Goal: Task Accomplishment & Management: Use online tool/utility

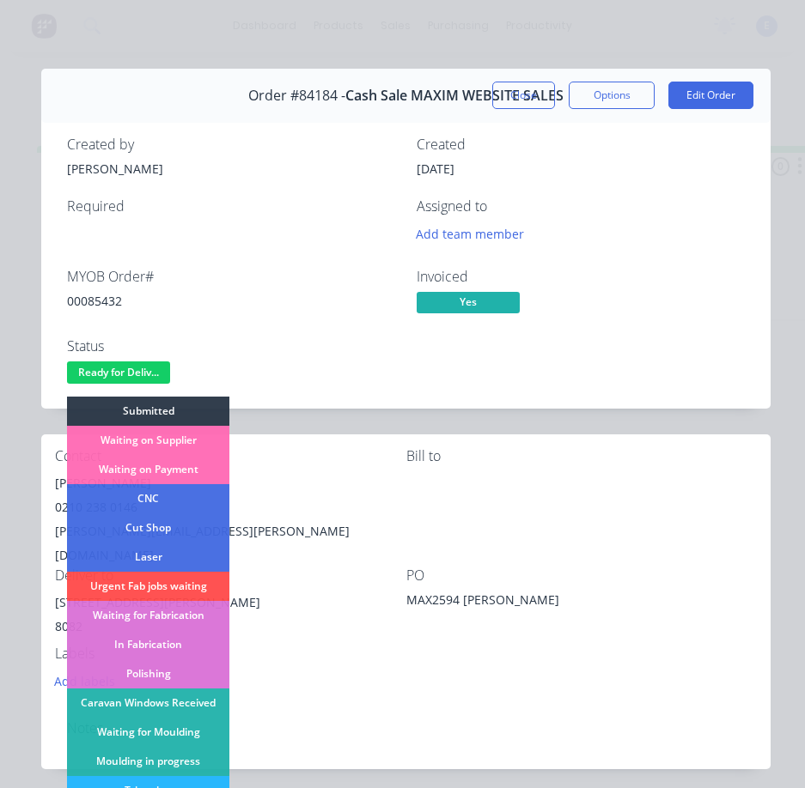
scroll to position [172, 0]
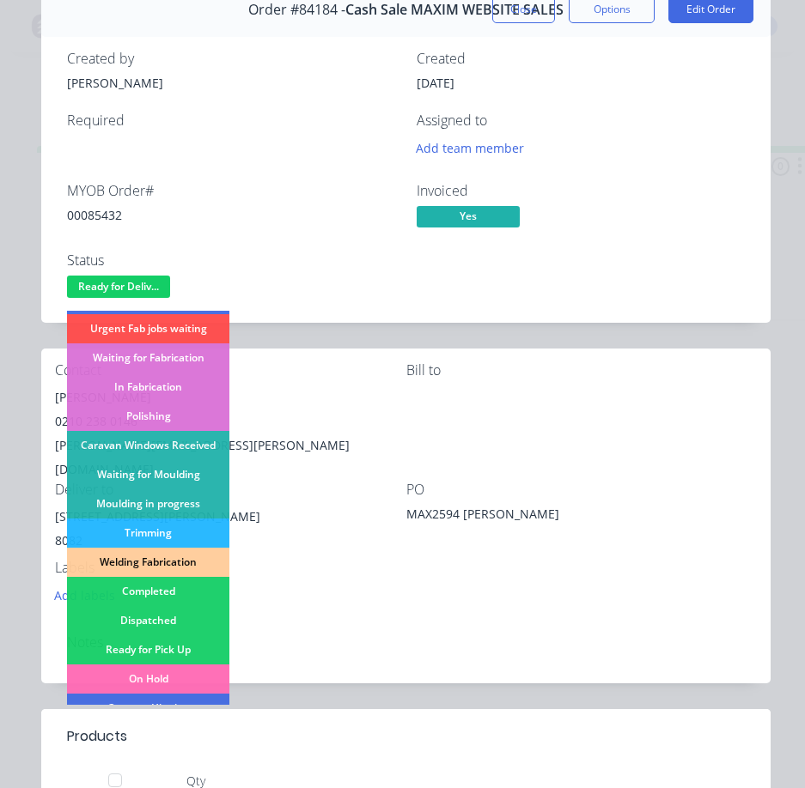
click at [168, 613] on div "Dispatched" at bounding box center [148, 620] width 162 height 29
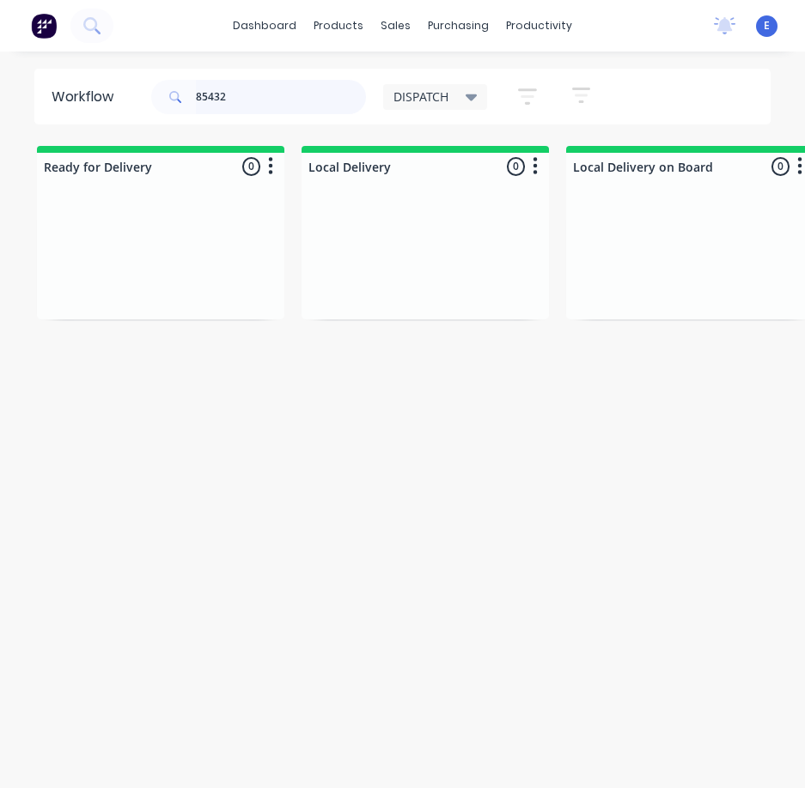
click at [264, 102] on input "85432" at bounding box center [281, 97] width 170 height 34
type input "84882"
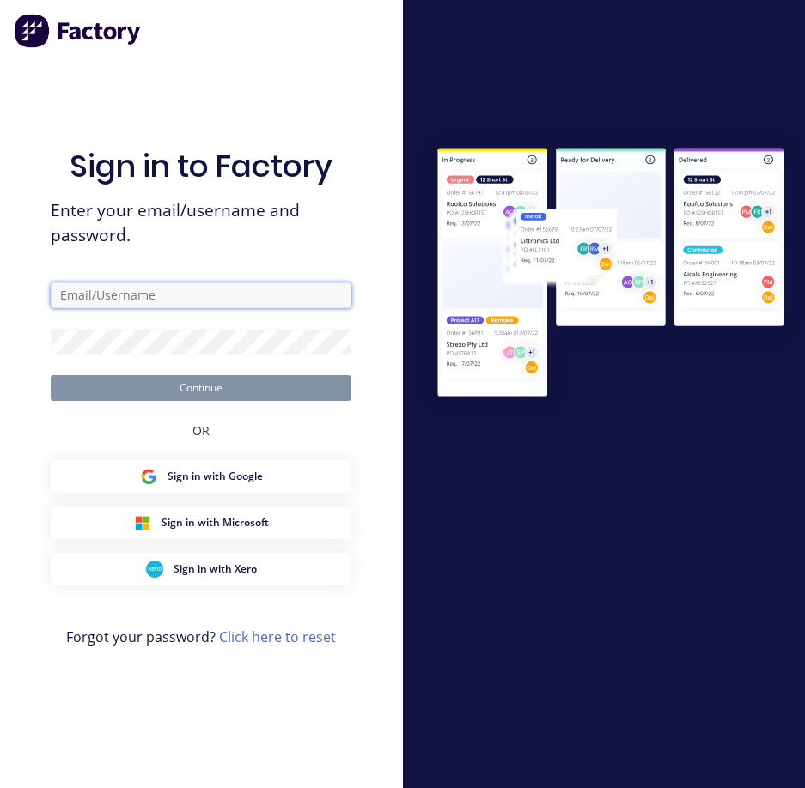
click at [179, 297] on input "text" at bounding box center [201, 296] width 301 height 26
type input "[EMAIL_ADDRESS][DOMAIN_NAME]"
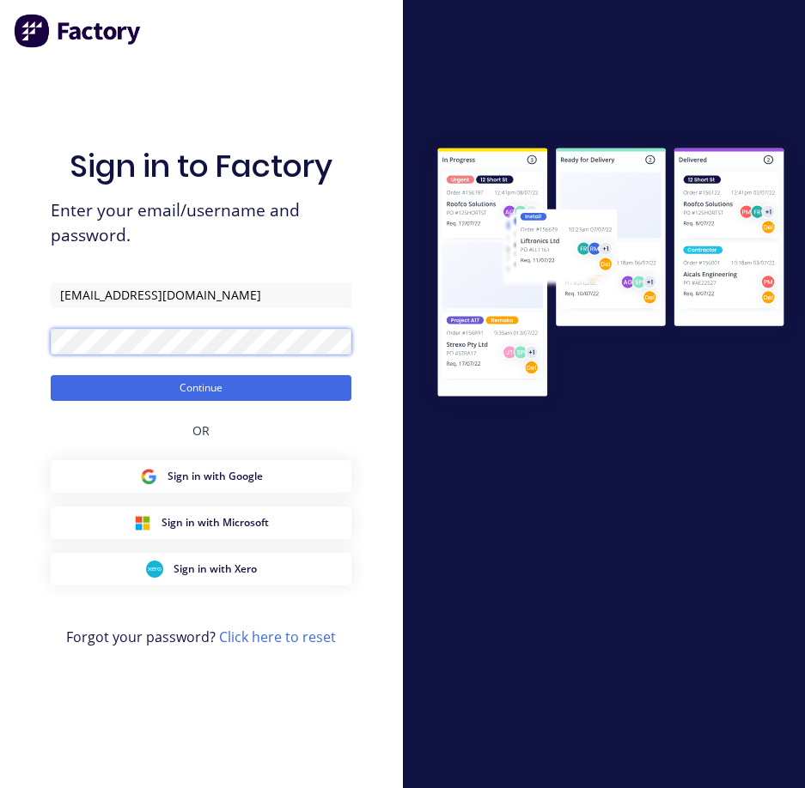
click at [51, 375] on button "Continue" at bounding box center [201, 388] width 301 height 26
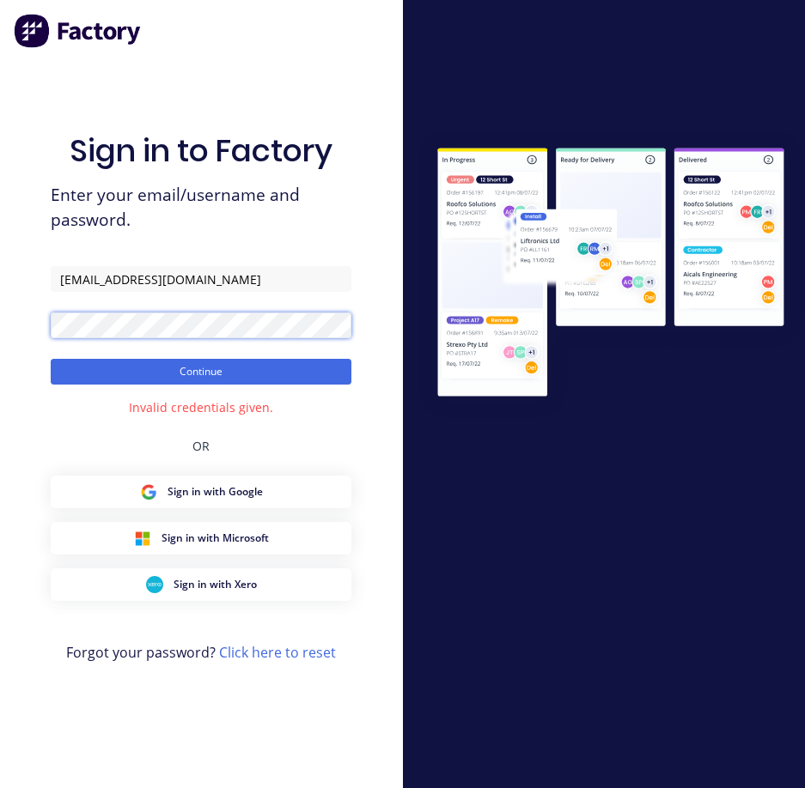
click at [0, 349] on html "Sign in to Factory Enter your email/username and password. dispatch@cambrianpls…" at bounding box center [402, 394] width 805 height 788
click at [51, 359] on button "Continue" at bounding box center [201, 372] width 301 height 26
click at [0, 298] on div "Sign in to Factory Enter your email/username and password. dispatch@cambrianpls…" at bounding box center [201, 394] width 403 height 788
click at [51, 359] on button "Continue" at bounding box center [201, 372] width 301 height 26
click at [0, 335] on html "Sign in to Factory Enter your email/username and password. dispatch@cambrianpls…" at bounding box center [402, 394] width 805 height 788
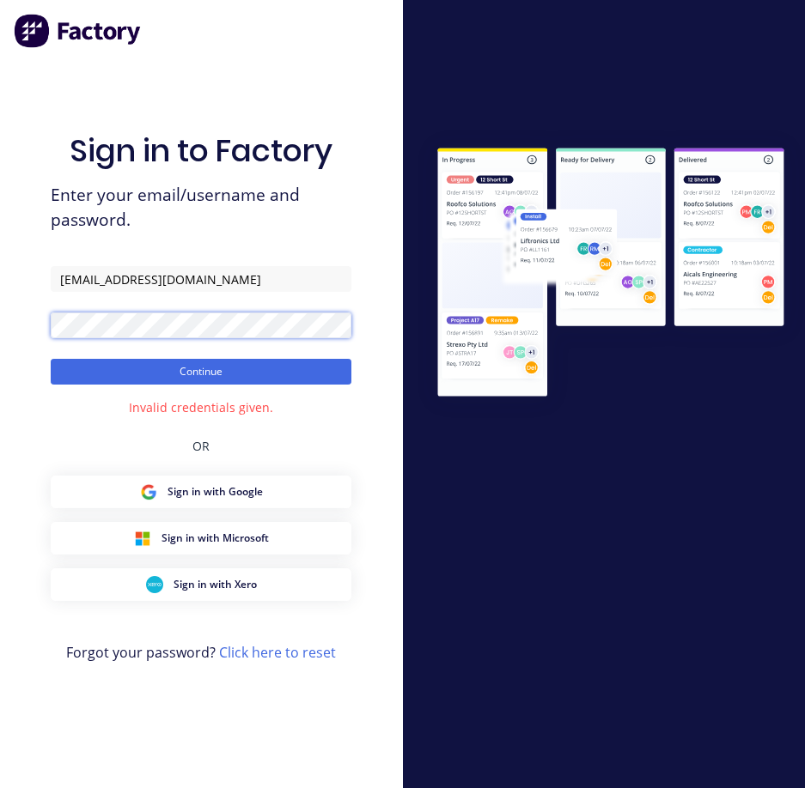
click at [51, 359] on button "Continue" at bounding box center [201, 372] width 301 height 26
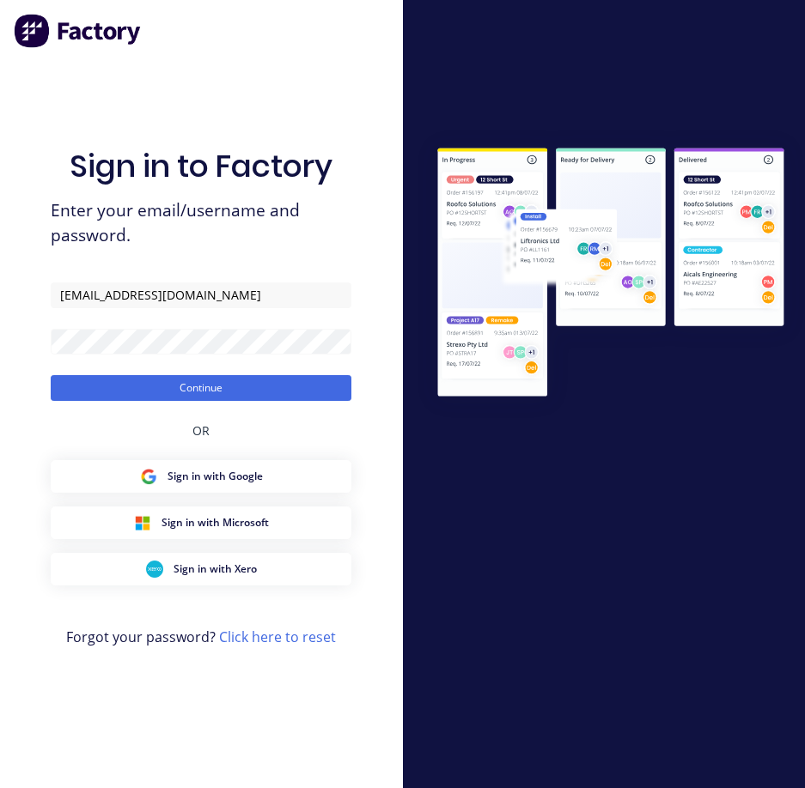
click at [51, 375] on button "Continue" at bounding box center [201, 388] width 301 height 26
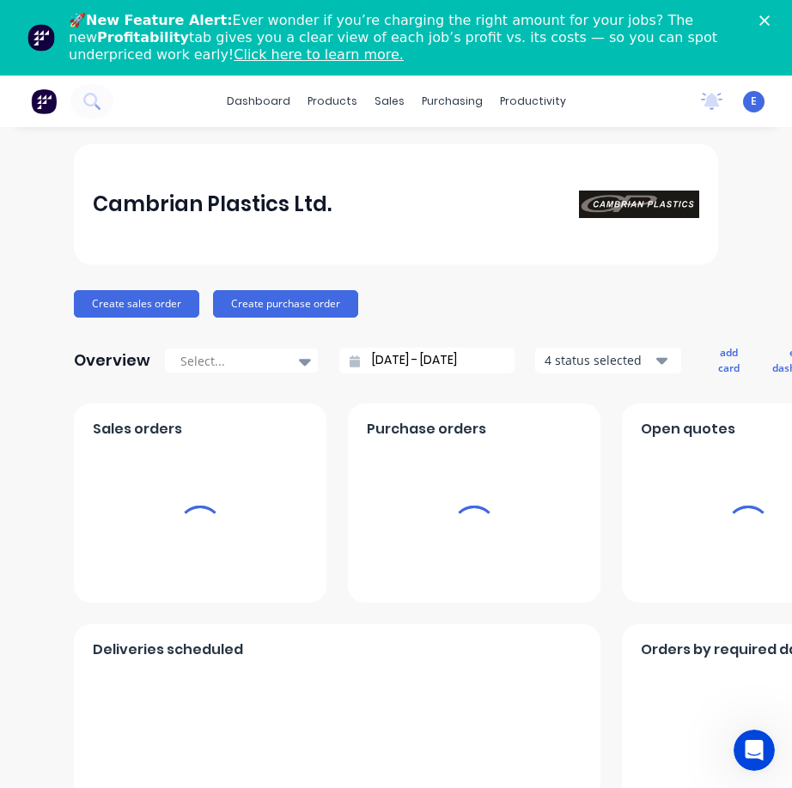
click at [516, 100] on div "productivity" at bounding box center [532, 101] width 83 height 26
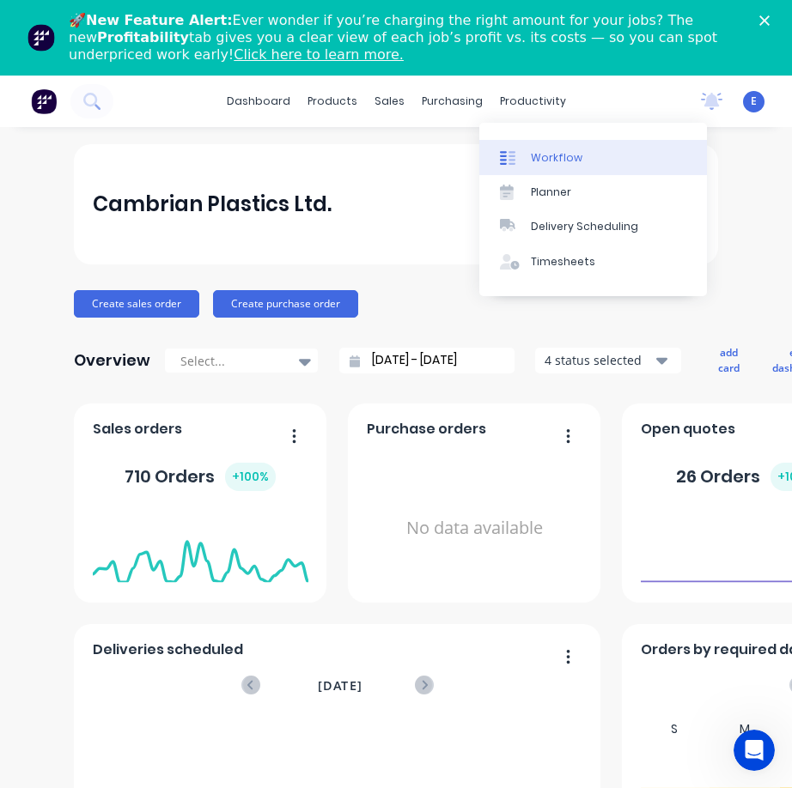
click at [553, 155] on div "Workflow" at bounding box center [557, 157] width 52 height 15
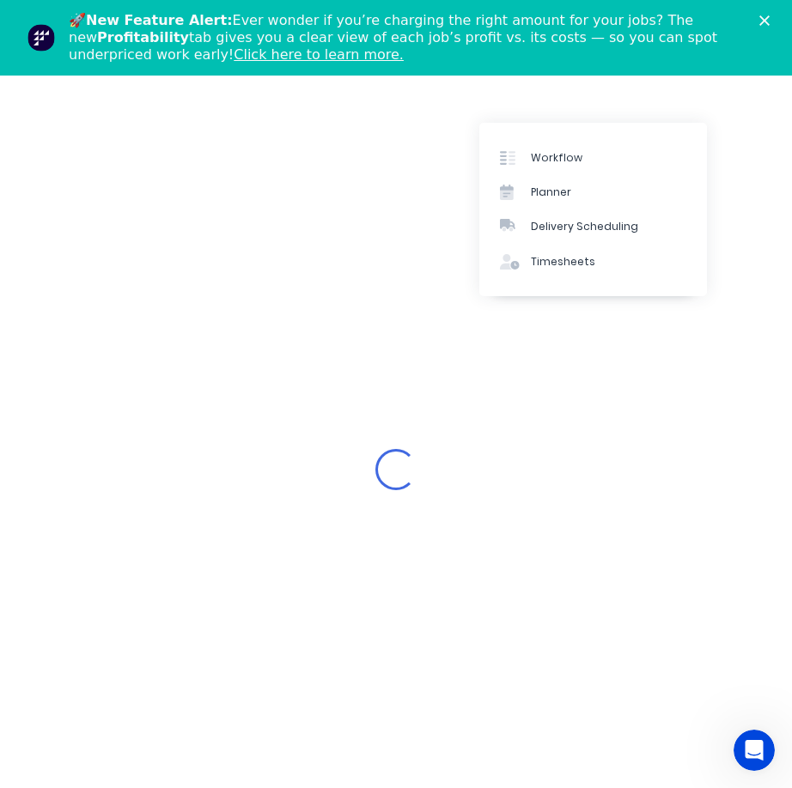
click at [776, 15] on div "🚀 New Feature Alert: Ever wonder if you’re charging the right amount for your j…" at bounding box center [396, 38] width 792 height 62
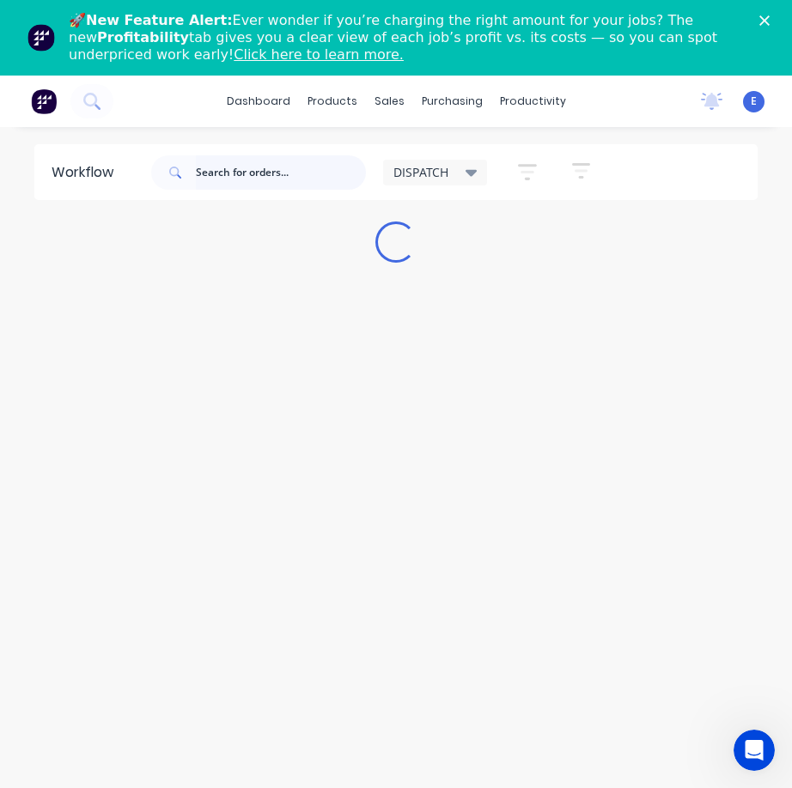
click at [239, 169] on input "text" at bounding box center [281, 172] width 170 height 34
click at [769, 22] on polygon "Close" at bounding box center [764, 20] width 10 height 10
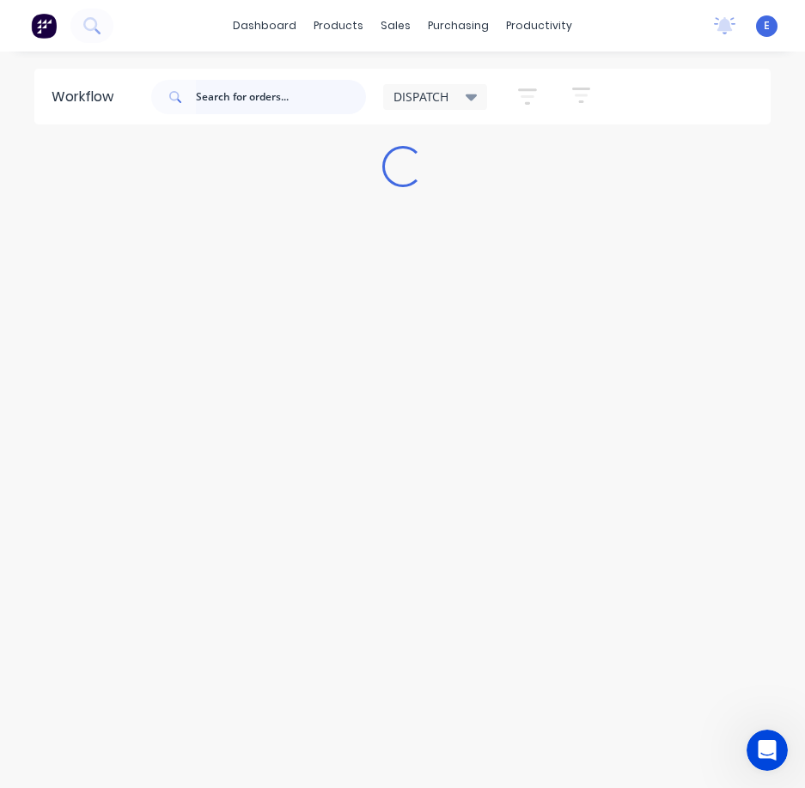
click at [262, 100] on input "text" at bounding box center [281, 97] width 170 height 34
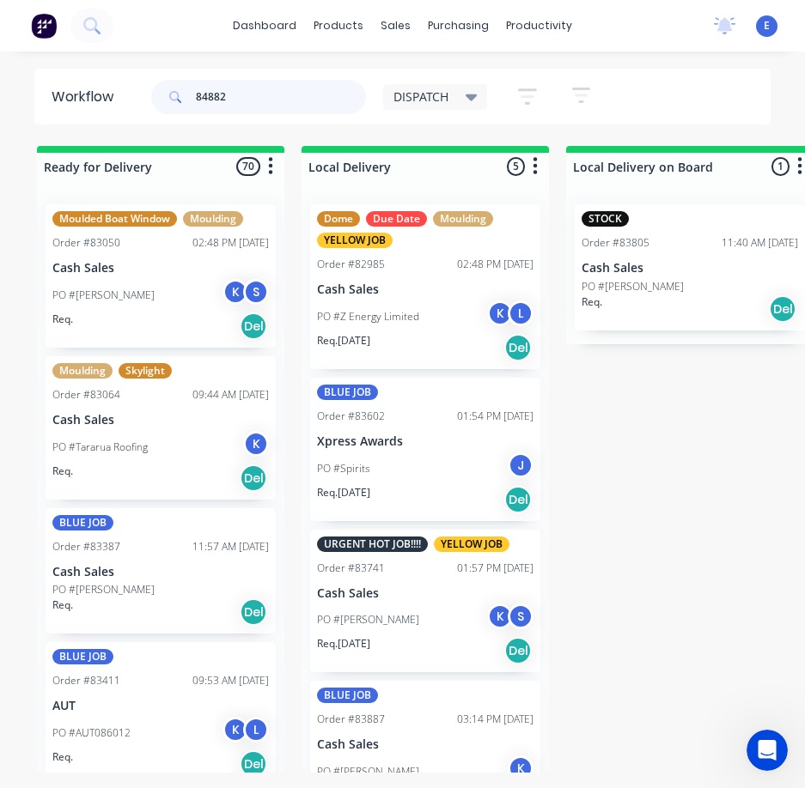
click at [256, 100] on input "84882" at bounding box center [281, 97] width 170 height 34
click at [244, 99] on input "84882" at bounding box center [281, 97] width 170 height 34
click at [250, 97] on input "84882" at bounding box center [281, 97] width 170 height 34
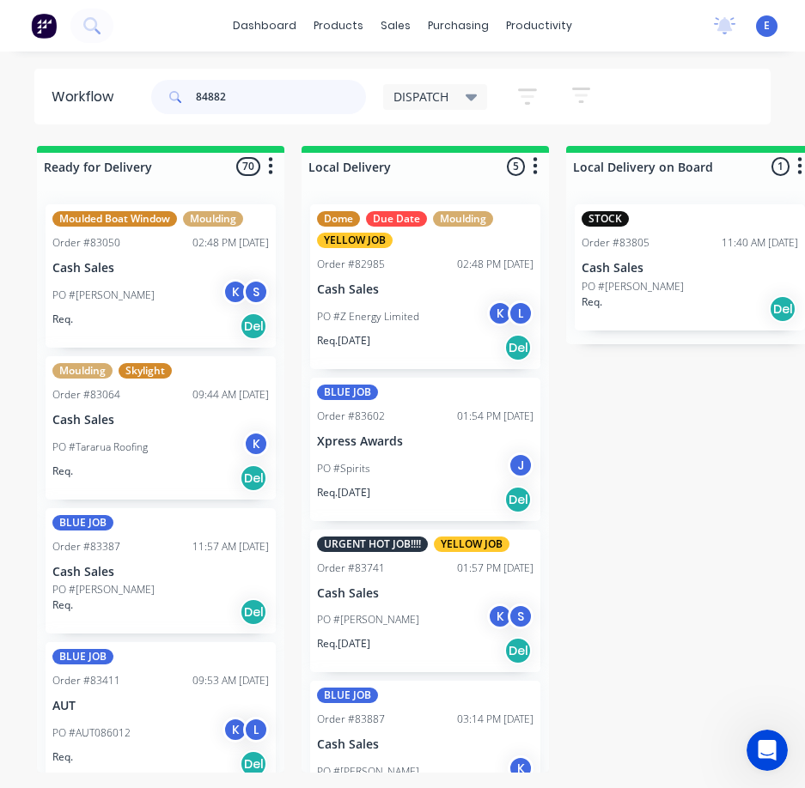
click at [286, 95] on input "84882" at bounding box center [281, 97] width 170 height 34
click at [298, 92] on input "84882" at bounding box center [281, 97] width 170 height 34
drag, startPoint x: 264, startPoint y: 104, endPoint x: 137, endPoint y: 115, distance: 127.6
click at [136, 116] on header "Workflow 84882 DISPATCH Save new view None edit DISPATCH (Default) edit CUT SHO…" at bounding box center [402, 97] width 737 height 56
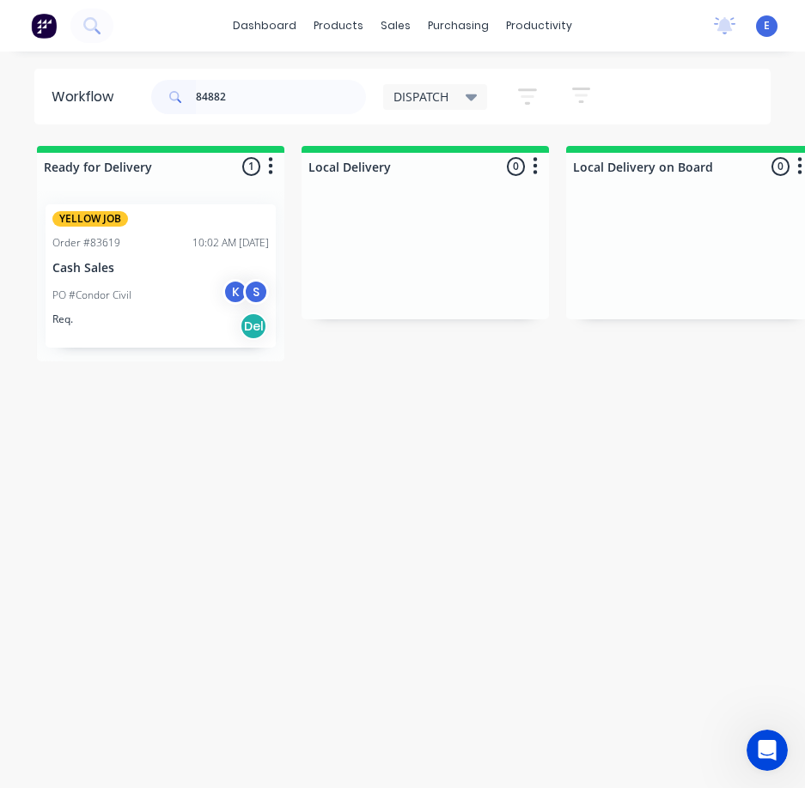
click at [173, 266] on p "Cash Sales" at bounding box center [160, 268] width 216 height 15
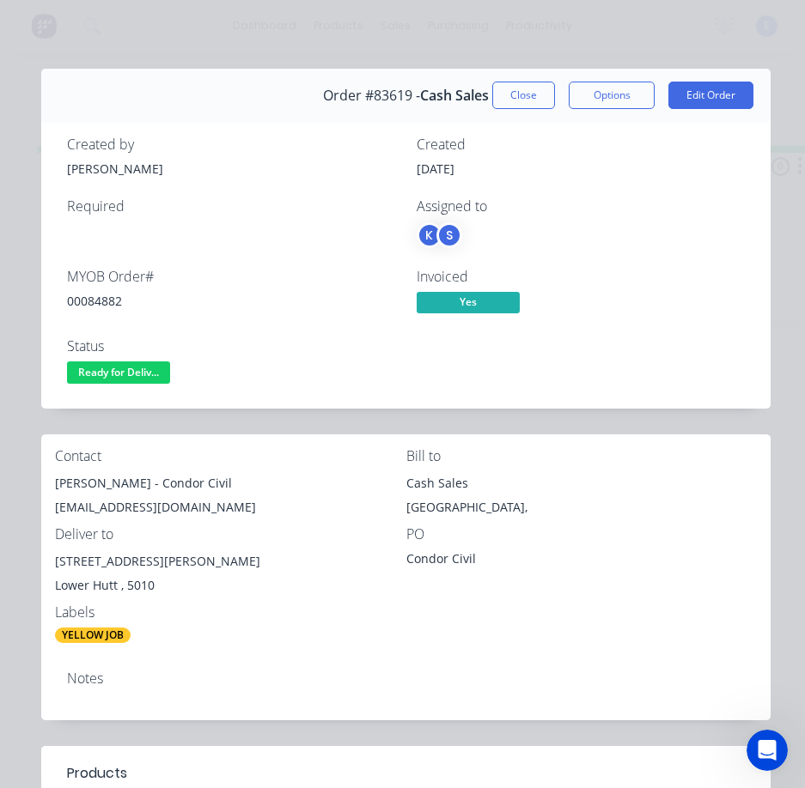
click at [97, 296] on div "00084882" at bounding box center [231, 301] width 329 height 18
copy div "00084882"
drag, startPoint x: 133, startPoint y: 481, endPoint x: 50, endPoint y: 489, distance: 83.7
click at [50, 489] on div "Contact [PERSON_NAME] - Condor Civil [EMAIL_ADDRESS][DOMAIN_NAME] Bill to Cash …" at bounding box center [405, 546] width 729 height 223
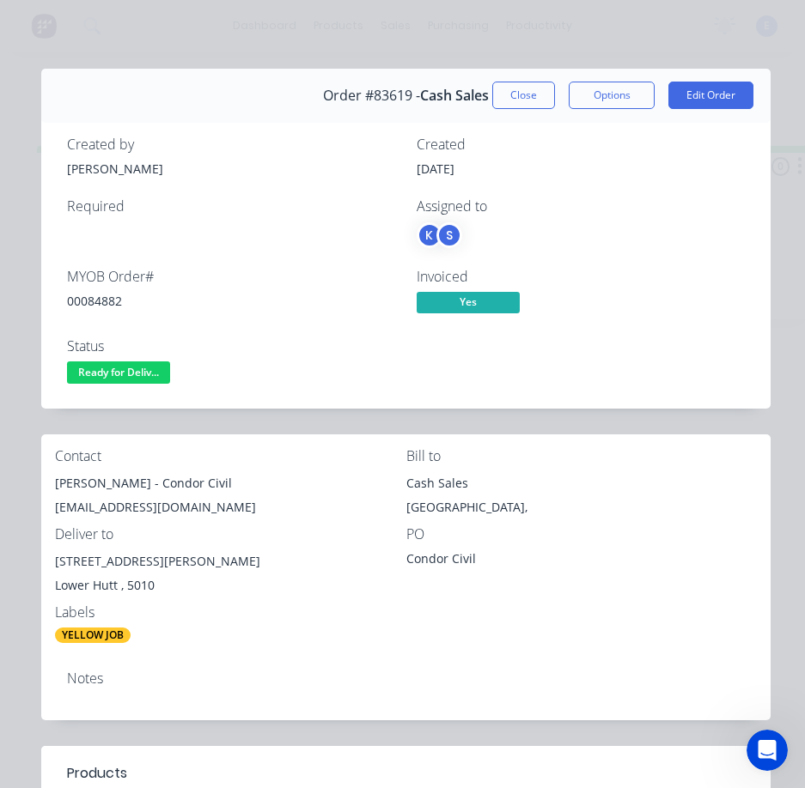
drag, startPoint x: 332, startPoint y: 611, endPoint x: 341, endPoint y: 605, distance: 10.0
click at [332, 611] on div "Labels" at bounding box center [230, 613] width 351 height 16
drag, startPoint x: 134, startPoint y: 483, endPoint x: 81, endPoint y: 488, distance: 53.4
click at [57, 489] on div "[PERSON_NAME] - Condor Civil" at bounding box center [230, 483] width 351 height 24
copy div "[PERSON_NAME]"
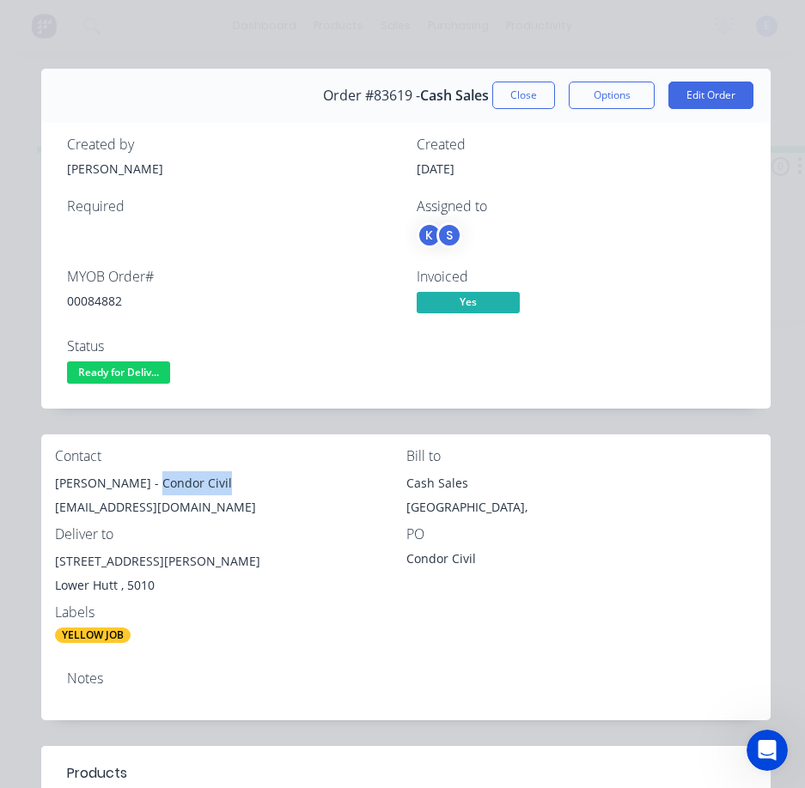
drag, startPoint x: 144, startPoint y: 480, endPoint x: 186, endPoint y: 487, distance: 42.6
click at [217, 479] on div "[PERSON_NAME] - Condor Civil" at bounding box center [230, 483] width 351 height 24
copy div "Condor Civil"
click at [155, 500] on div "[EMAIL_ADDRESS][DOMAIN_NAME]" at bounding box center [230, 507] width 351 height 24
click at [156, 501] on div "[EMAIL_ADDRESS][DOMAIN_NAME]" at bounding box center [230, 507] width 351 height 24
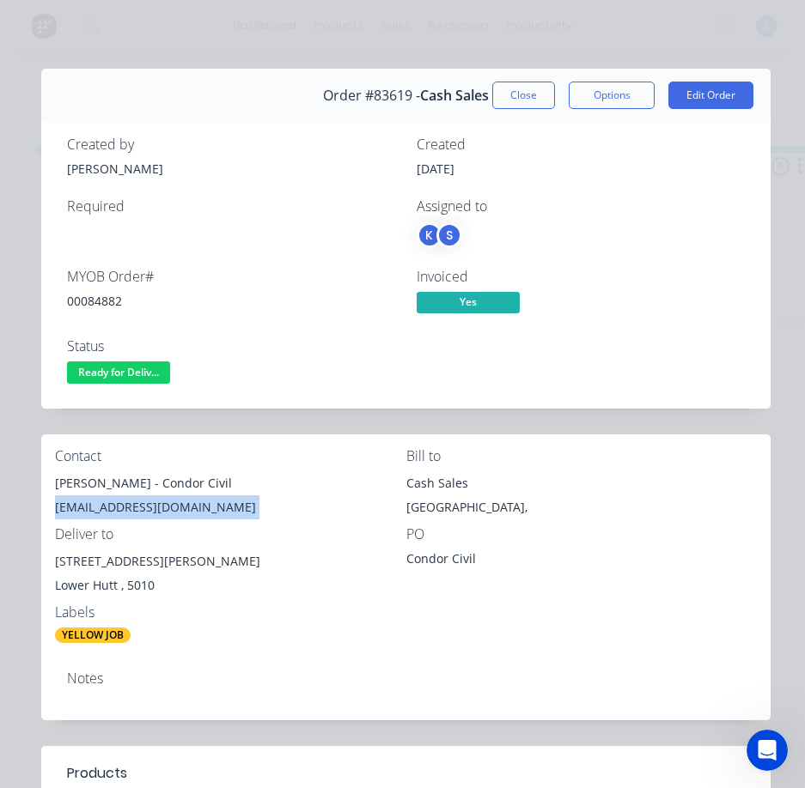
click at [157, 501] on div "[EMAIL_ADDRESS][DOMAIN_NAME]" at bounding box center [230, 507] width 351 height 24
copy div "[EMAIL_ADDRESS][DOMAIN_NAME]"
drag, startPoint x: 155, startPoint y: 563, endPoint x: 52, endPoint y: 571, distance: 103.3
click at [52, 571] on div "Contact [PERSON_NAME] - Condor Civil [EMAIL_ADDRESS][DOMAIN_NAME] Bill to Cash …" at bounding box center [405, 546] width 729 height 223
copy div "[STREET_ADDRESS][PERSON_NAME]"
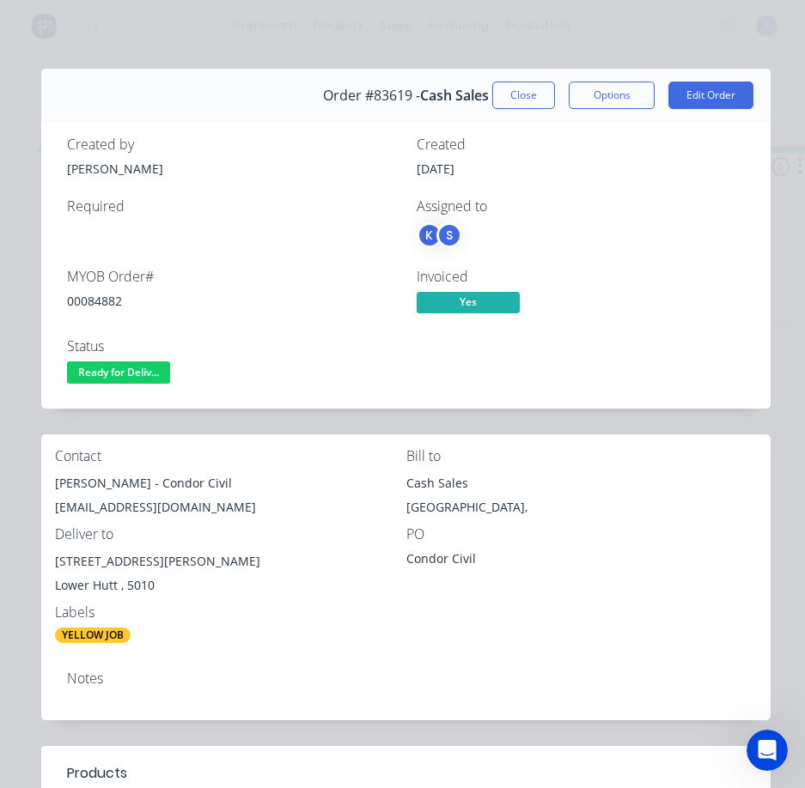
click at [488, 618] on div "Contact [PERSON_NAME] - Condor Civil [EMAIL_ADDRESS][DOMAIN_NAME] Bill to Cash …" at bounding box center [405, 546] width 729 height 223
drag, startPoint x: 152, startPoint y: 367, endPoint x: 155, endPoint y: 378, distance: 11.7
click at [152, 367] on span "Ready for Deliv..." at bounding box center [118, 372] width 103 height 21
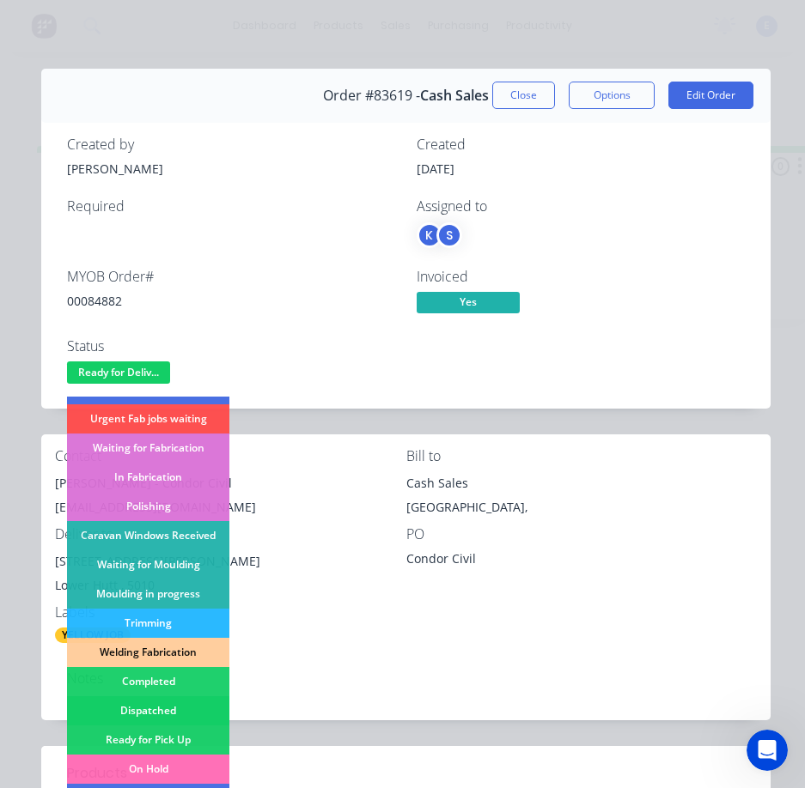
scroll to position [258, 0]
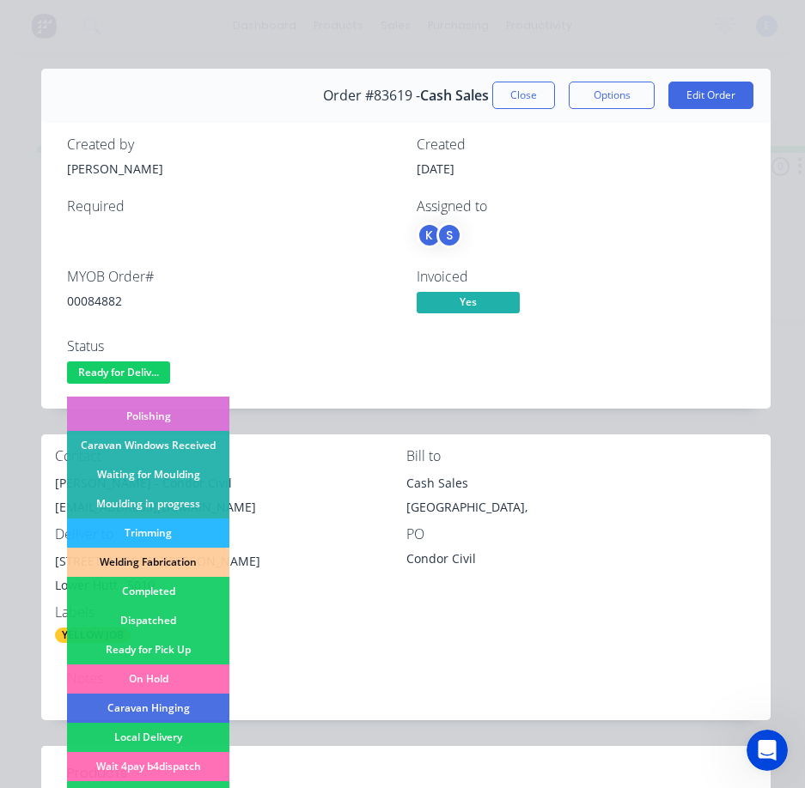
drag, startPoint x: 175, startPoint y: 620, endPoint x: 248, endPoint y: 332, distance: 296.8
click at [176, 620] on div "Dispatched" at bounding box center [148, 620] width 162 height 29
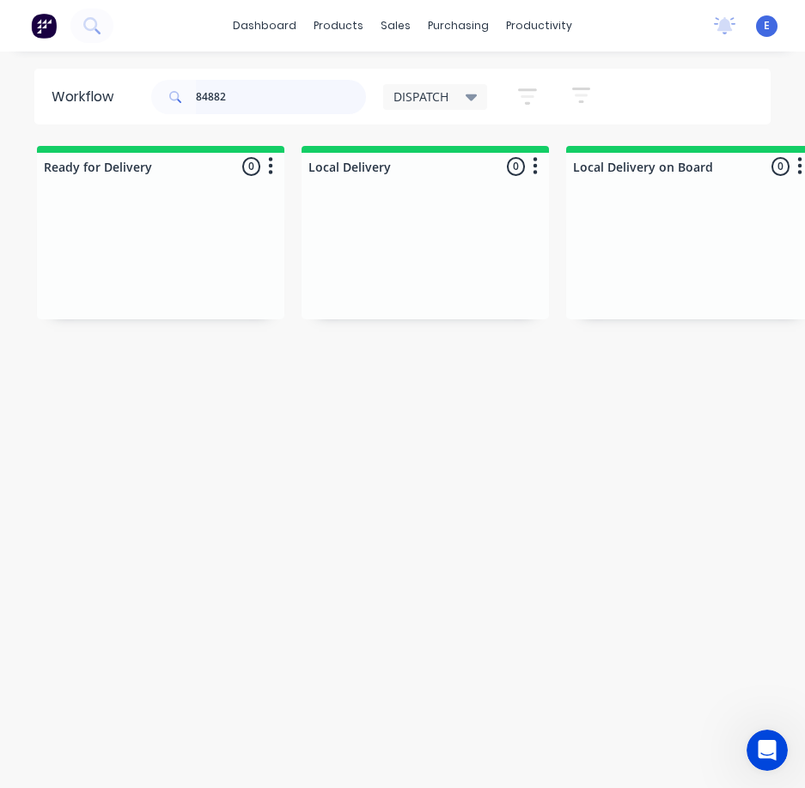
click at [259, 99] on input "84882" at bounding box center [281, 97] width 170 height 34
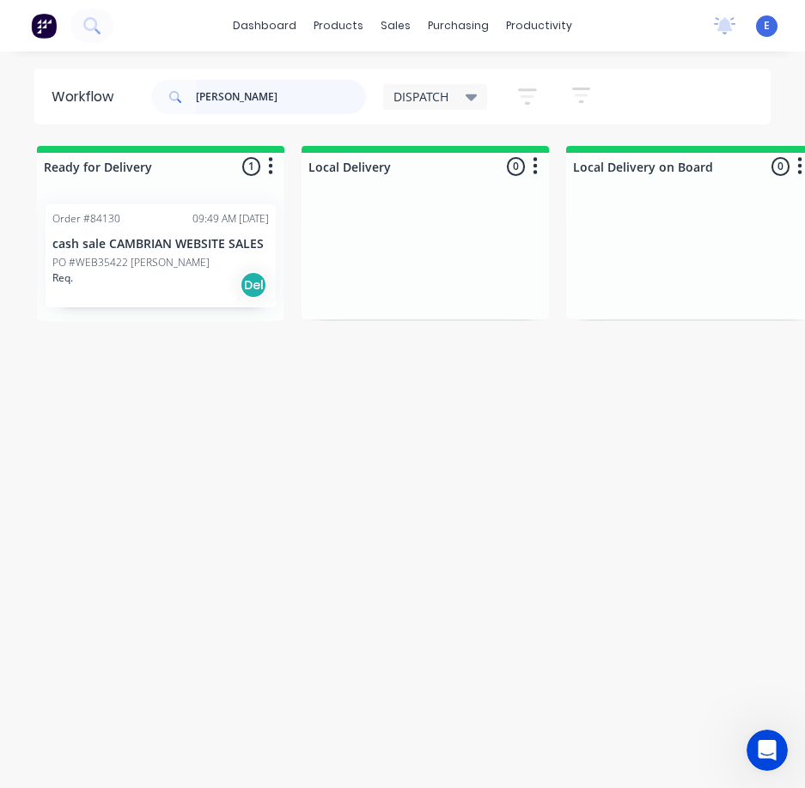
type input "[PERSON_NAME]"
click at [205, 299] on div "Req. Del" at bounding box center [160, 284] width 216 height 29
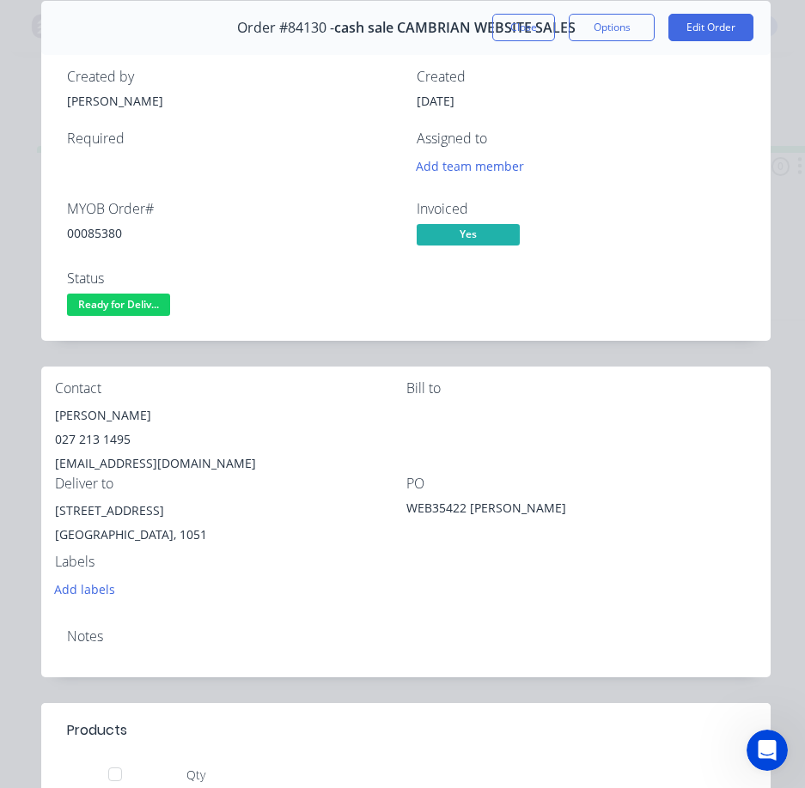
scroll to position [0, 0]
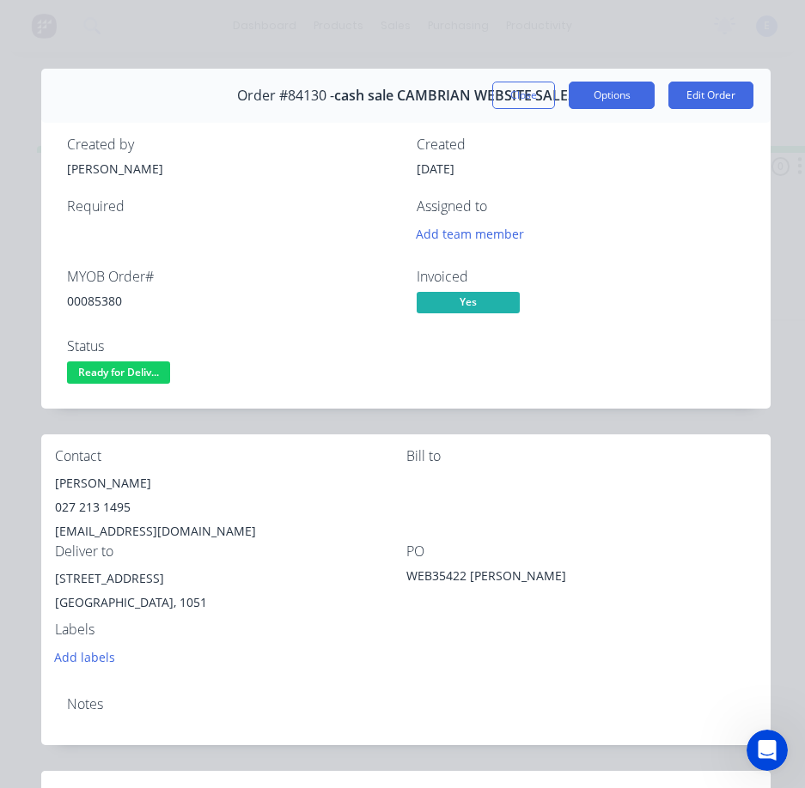
click at [608, 100] on button "Options" at bounding box center [611, 95] width 86 height 27
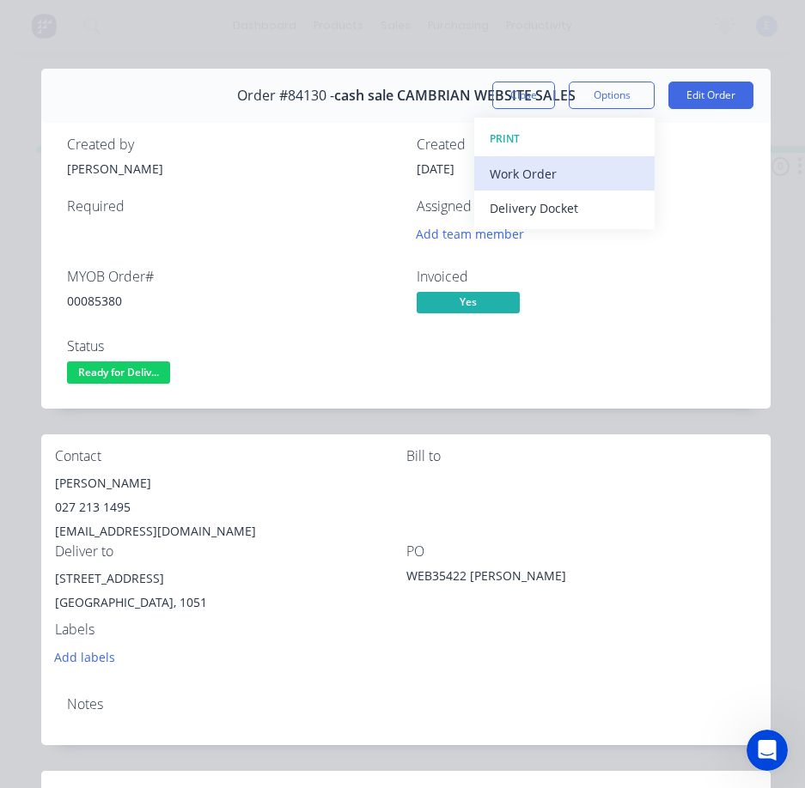
click at [538, 174] on div "Work Order" at bounding box center [563, 173] width 149 height 25
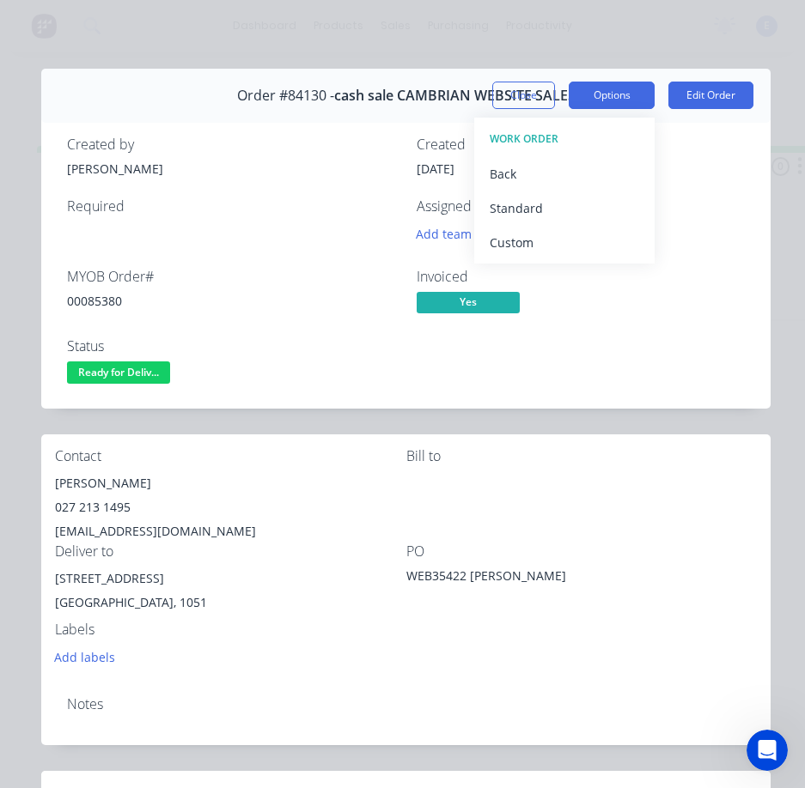
click at [589, 87] on button "Options" at bounding box center [611, 95] width 86 height 27
click at [591, 89] on button "Options" at bounding box center [611, 95] width 86 height 27
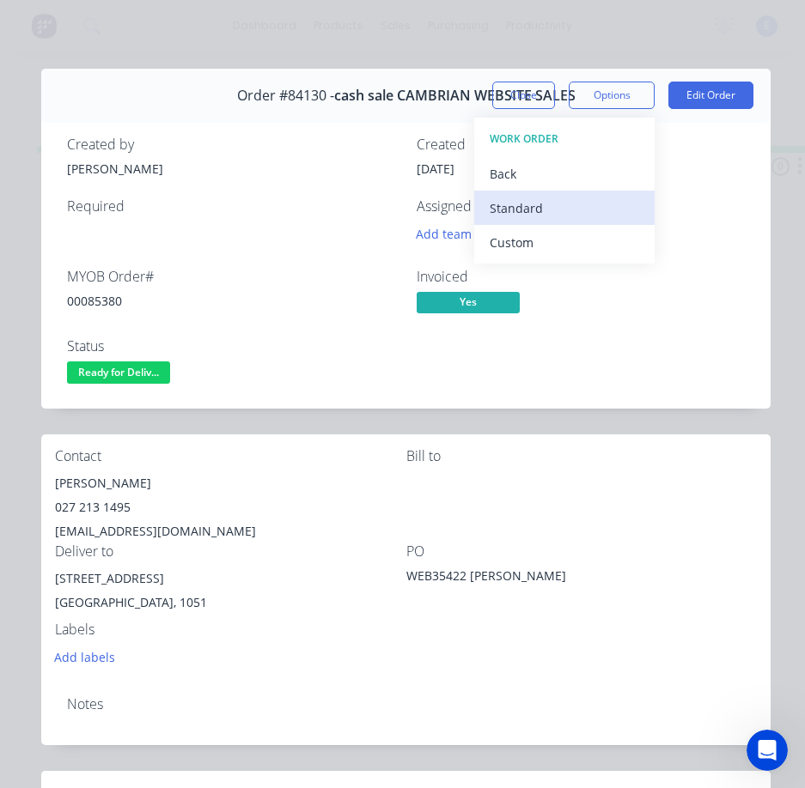
click at [552, 206] on div "Standard" at bounding box center [563, 208] width 149 height 25
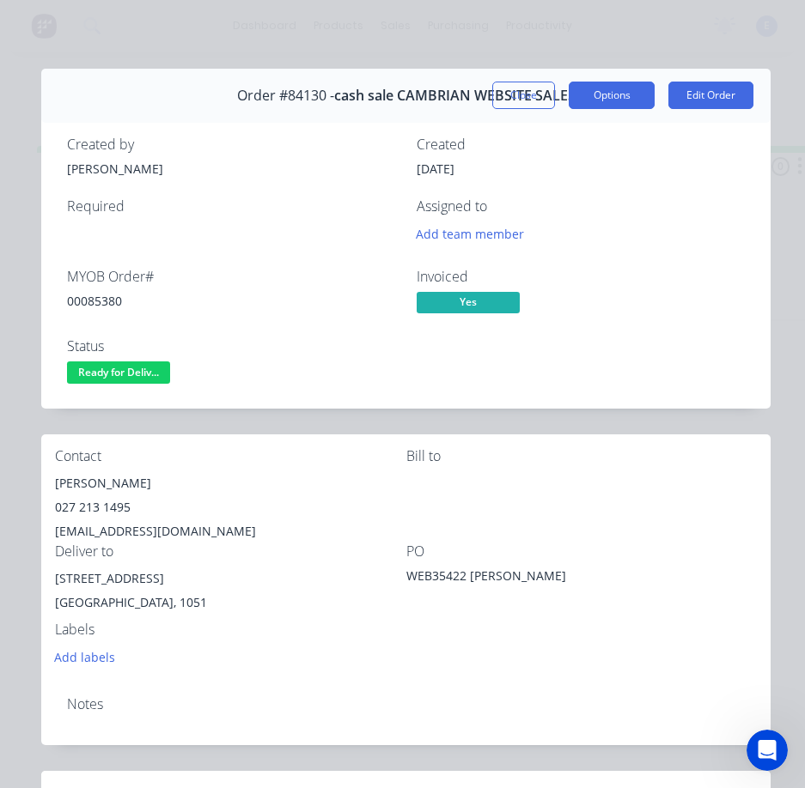
click at [624, 107] on button "Options" at bounding box center [611, 95] width 86 height 27
click at [521, 100] on button "Close" at bounding box center [523, 95] width 63 height 27
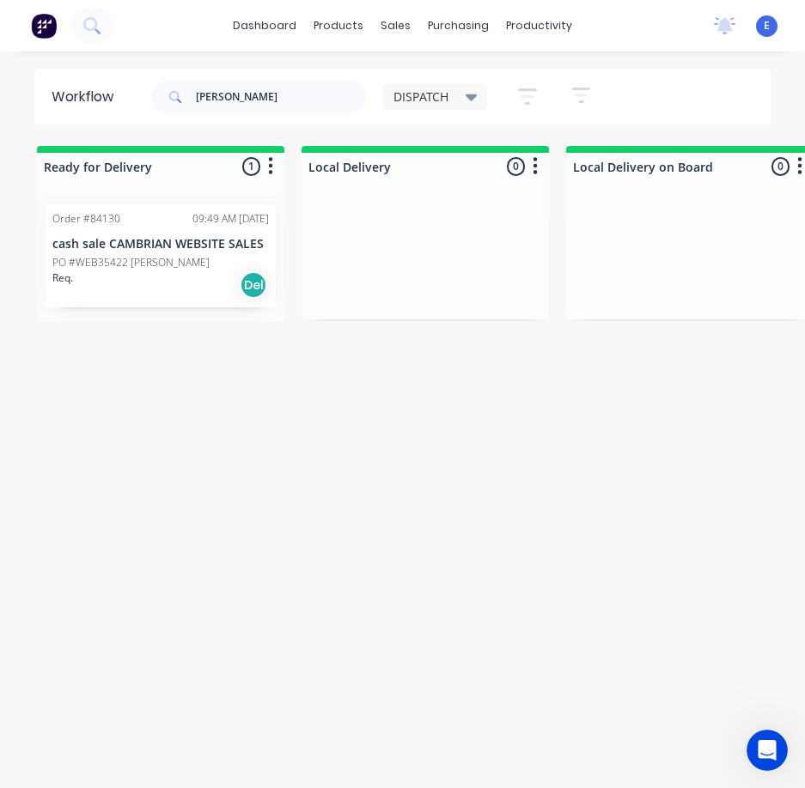
click at [141, 289] on div "Req. Del" at bounding box center [160, 284] width 216 height 29
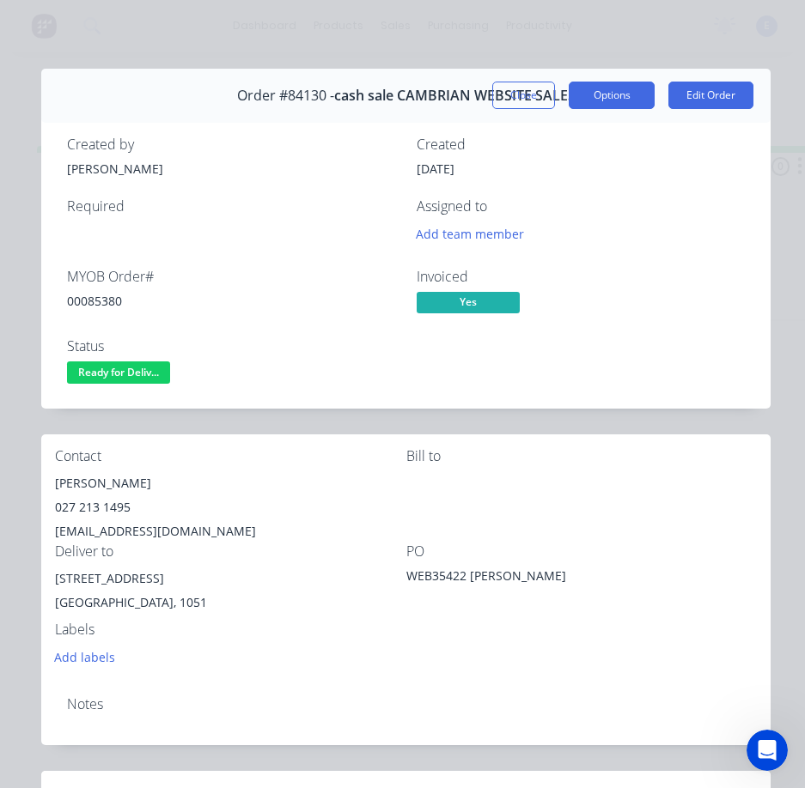
click at [575, 86] on button "Options" at bounding box center [611, 95] width 86 height 27
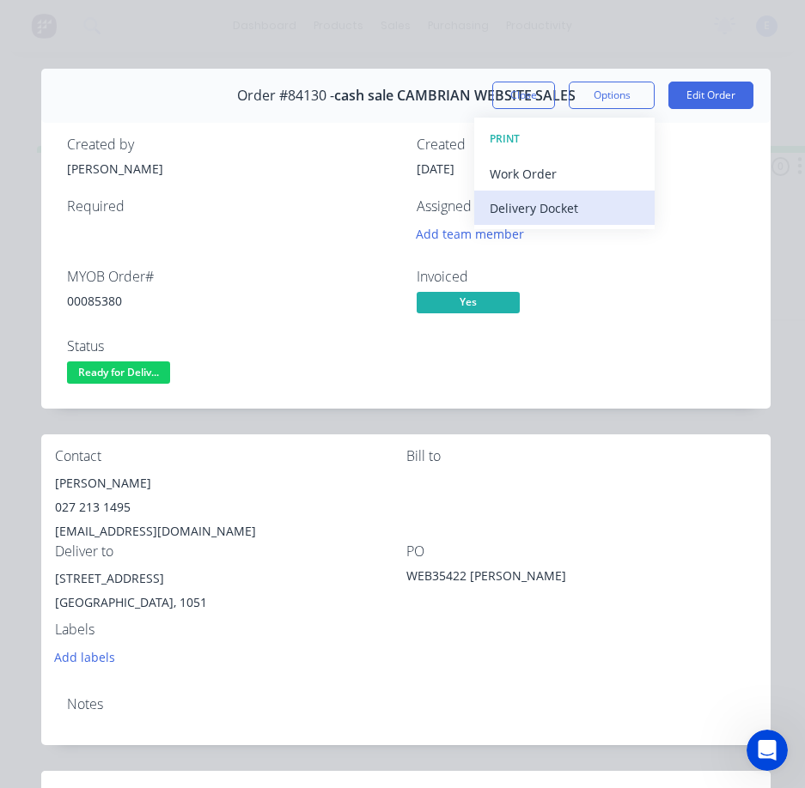
click at [544, 215] on div "Delivery Docket" at bounding box center [563, 208] width 149 height 25
click at [545, 202] on div "Standard" at bounding box center [563, 208] width 149 height 25
